Goal: Browse casually

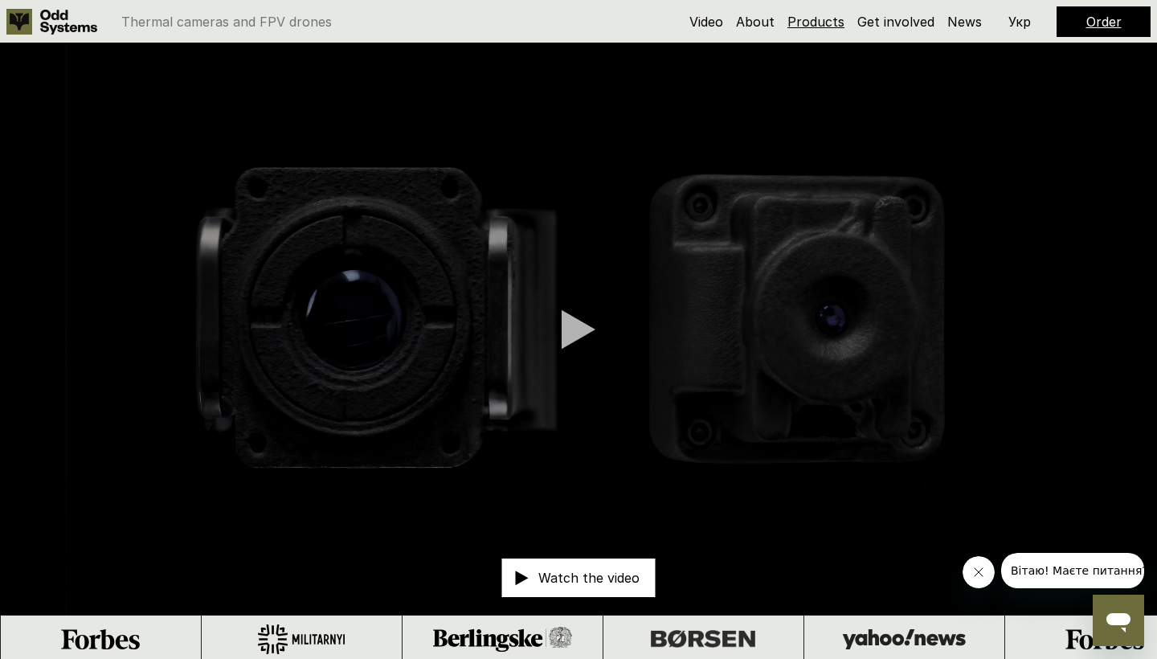
click at [820, 25] on link "Products" at bounding box center [815, 22] width 57 height 16
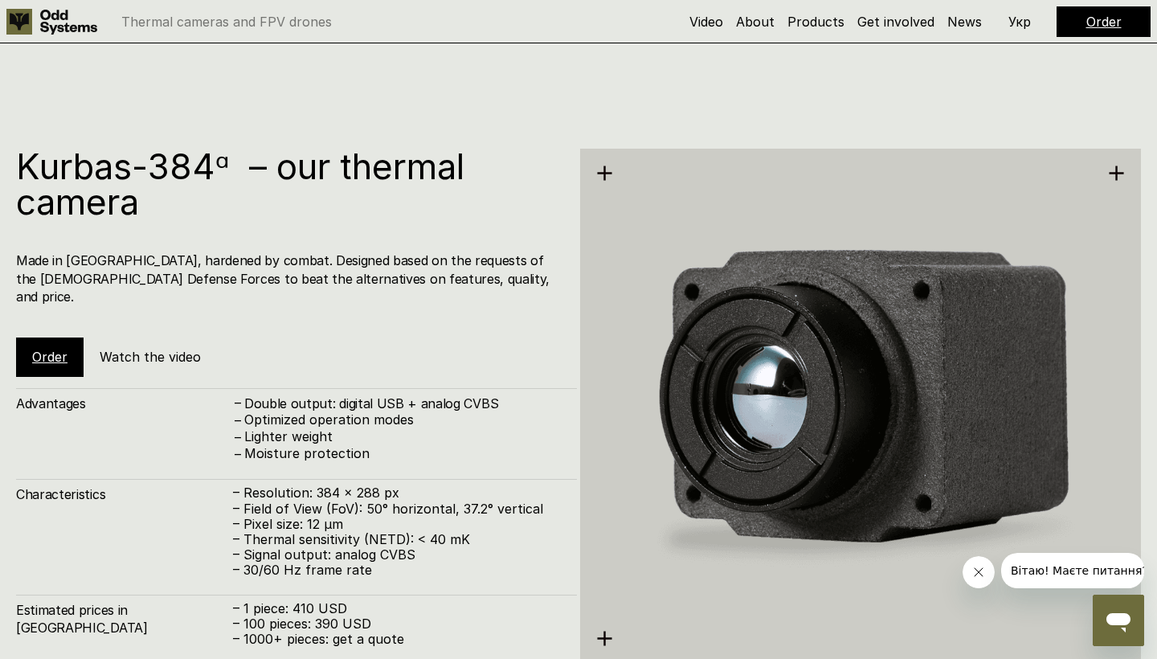
scroll to position [2650, 0]
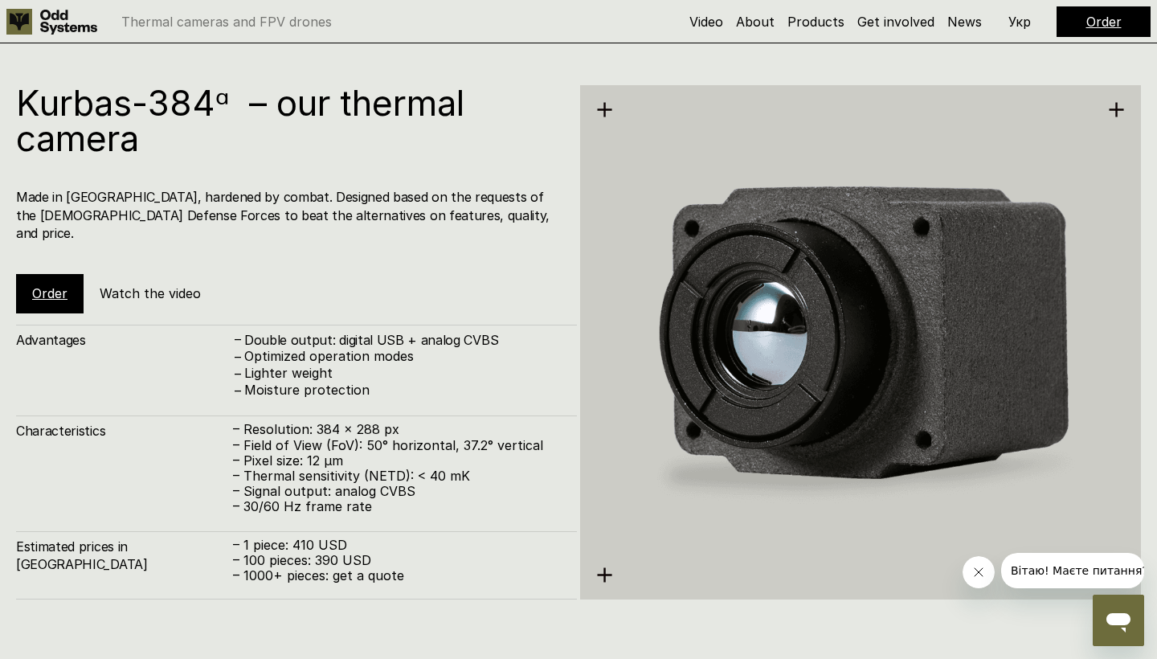
click at [778, 388] on img at bounding box center [860, 342] width 561 height 577
click at [161, 284] on h5 "Watch the video" at bounding box center [150, 293] width 101 height 18
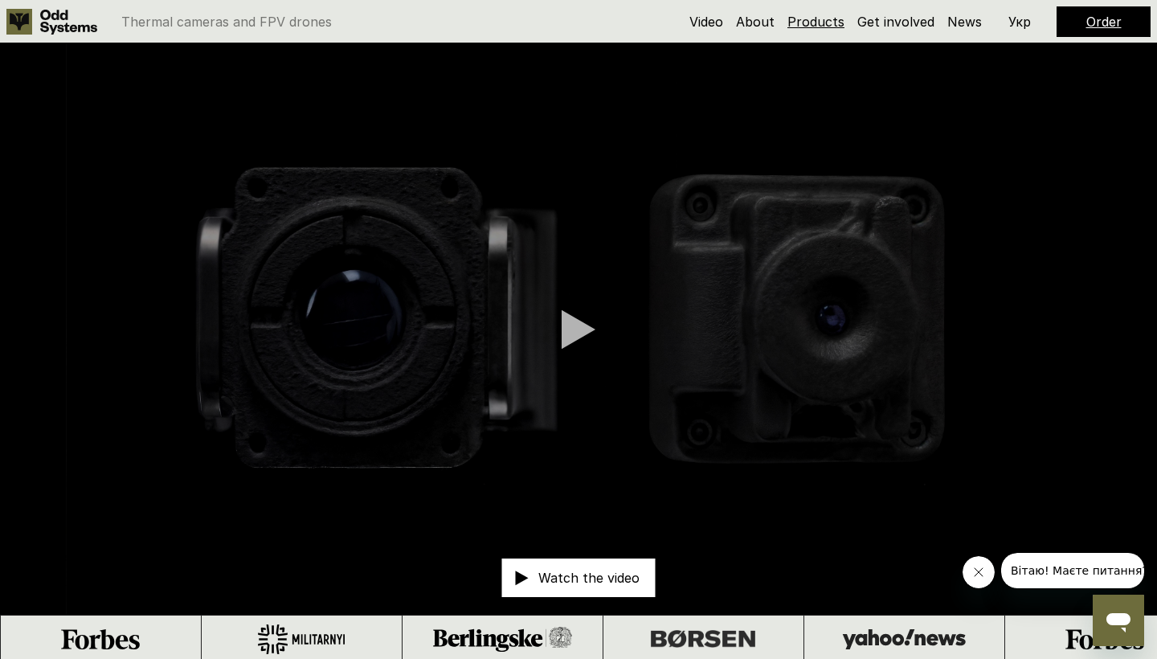
click at [830, 20] on link "Products" at bounding box center [815, 22] width 57 height 16
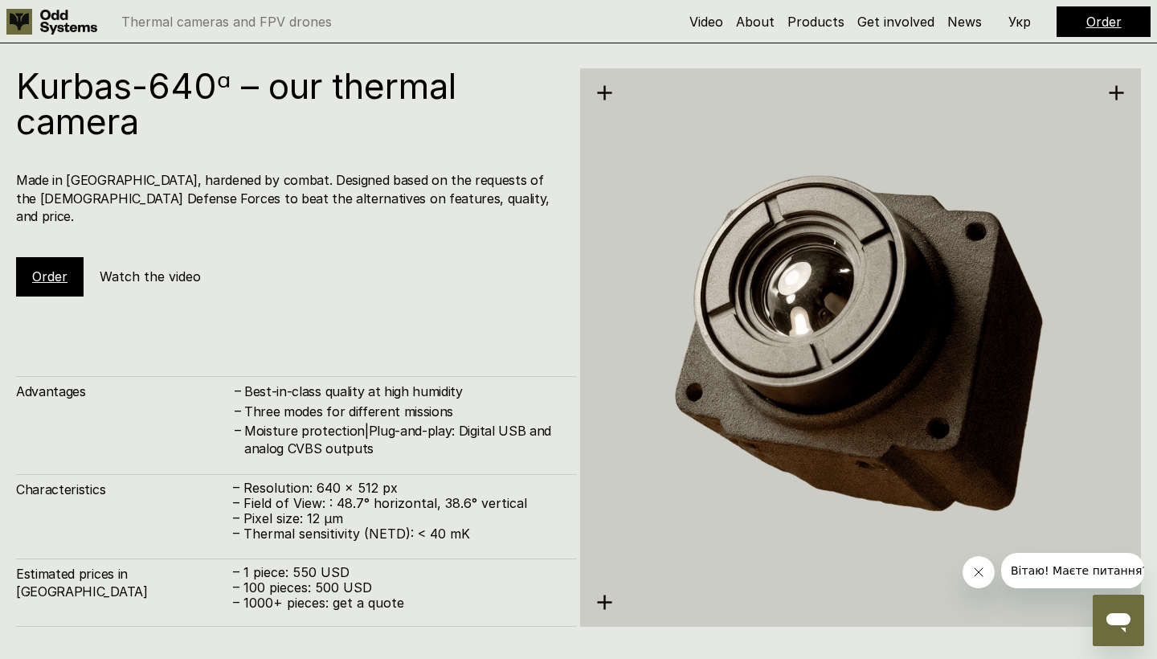
scroll to position [3293, 0]
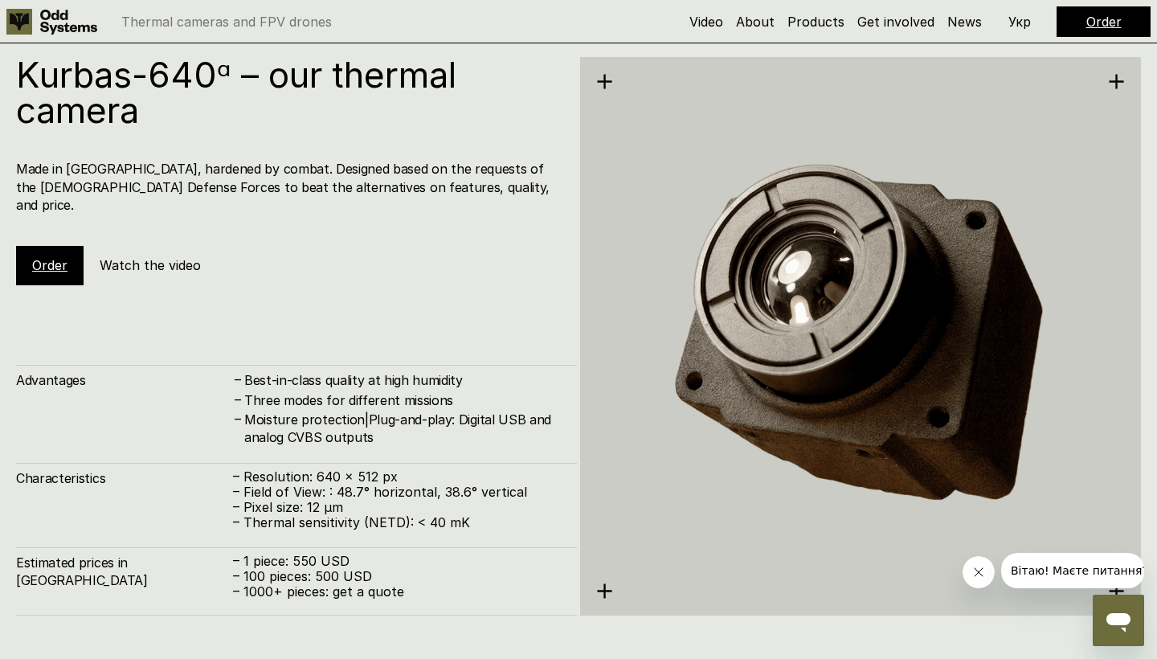
click at [145, 256] on h5 "Watch the video" at bounding box center [150, 265] width 101 height 18
